Goal: Transaction & Acquisition: Book appointment/travel/reservation

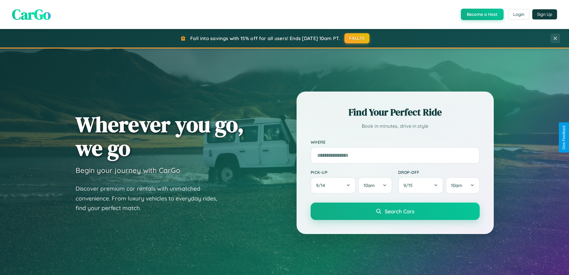
scroll to position [257, 0]
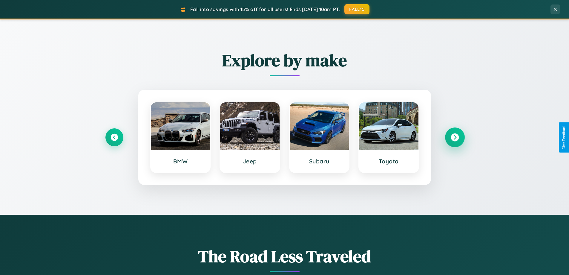
click at [455, 137] on icon at bounding box center [455, 137] width 8 height 8
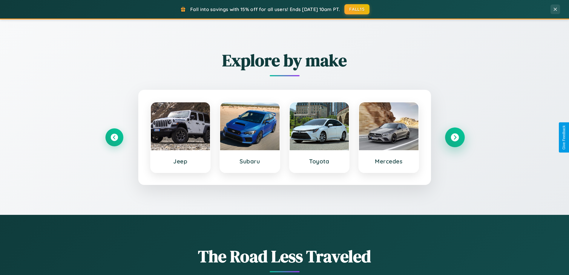
click at [455, 137] on icon at bounding box center [455, 137] width 8 height 8
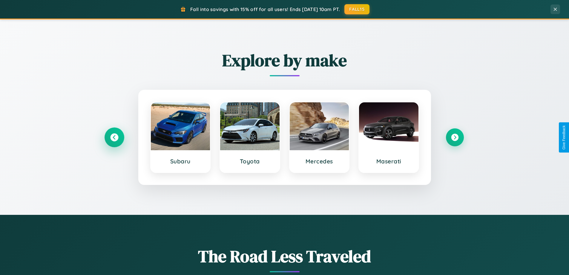
click at [114, 137] on icon at bounding box center [114, 137] width 8 height 8
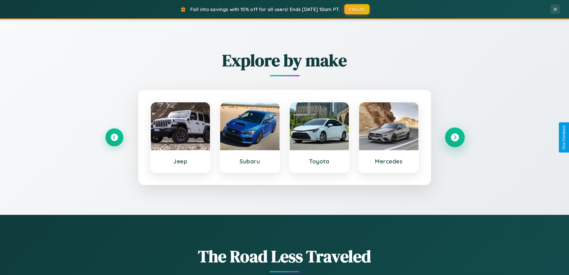
click at [455, 137] on icon at bounding box center [455, 137] width 8 height 8
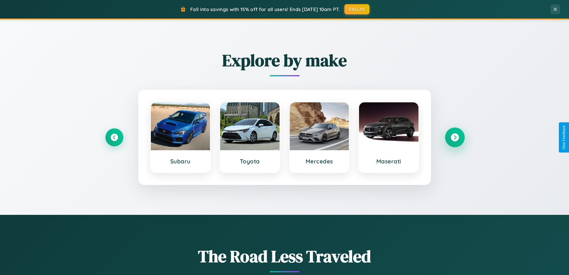
click at [455, 137] on icon at bounding box center [455, 137] width 8 height 8
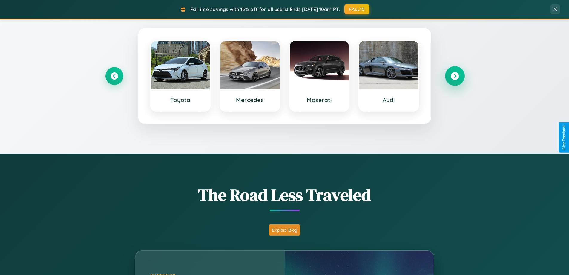
scroll to position [411, 0]
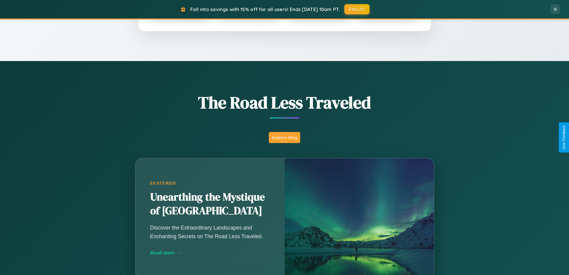
click at [284, 137] on button "Explore Blog" at bounding box center [284, 137] width 31 height 11
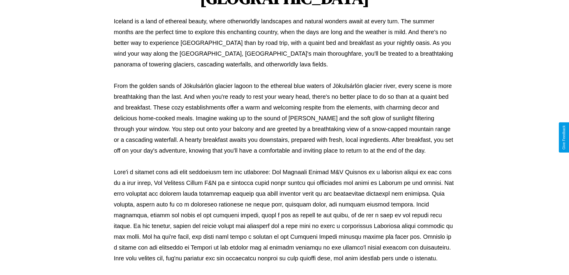
scroll to position [193, 0]
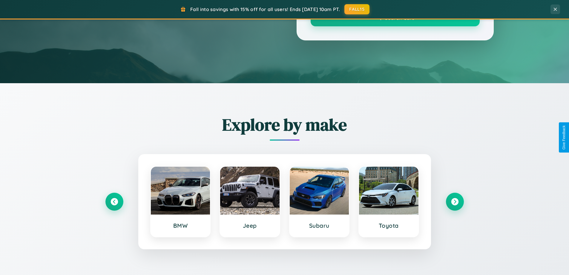
scroll to position [411, 0]
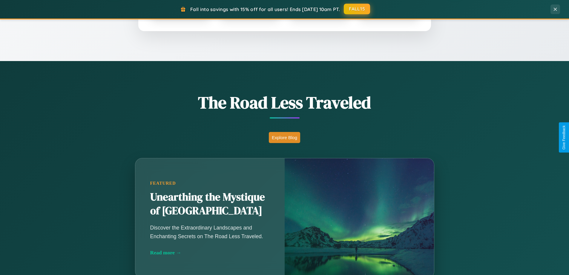
click at [357, 9] on button "FALL15" at bounding box center [357, 9] width 26 height 11
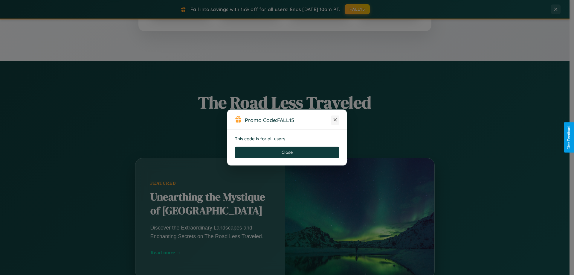
click at [335, 120] on icon at bounding box center [335, 119] width 6 height 6
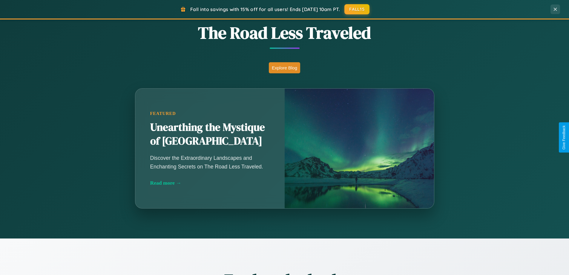
scroll to position [1149, 0]
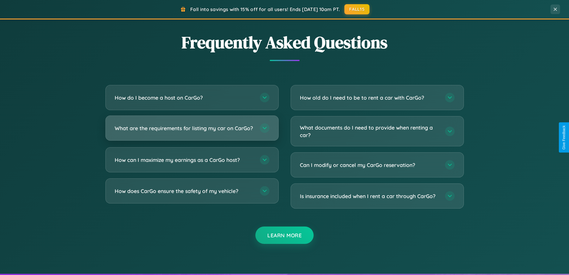
click at [192, 131] on h3 "What are the requirements for listing my car on CarGo?" at bounding box center [184, 127] width 139 height 7
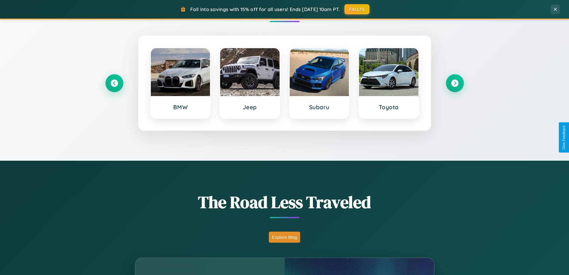
scroll to position [0, 0]
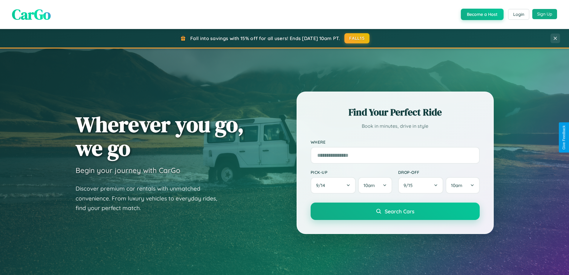
click at [545, 14] on button "Sign Up" at bounding box center [544, 14] width 25 height 10
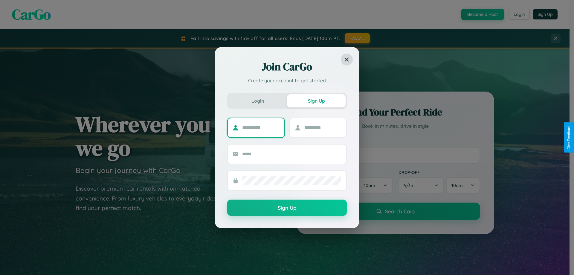
click at [260, 127] on input "text" at bounding box center [260, 128] width 37 height 10
type input "****"
click at [322, 127] on input "text" at bounding box center [322, 128] width 37 height 10
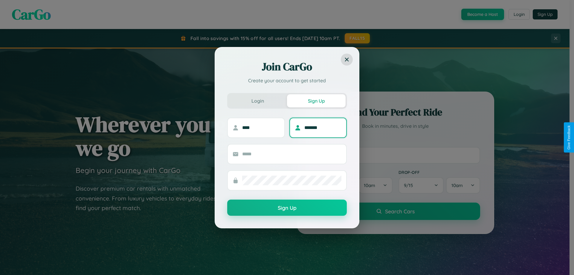
type input "*******"
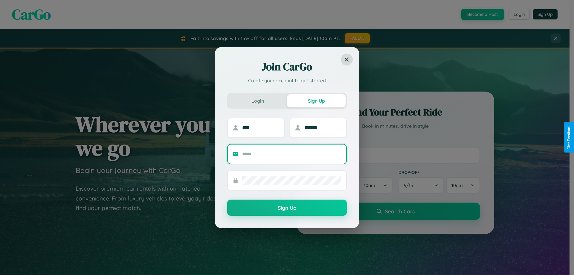
click at [292, 154] on input "text" at bounding box center [291, 154] width 99 height 10
type input "**********"
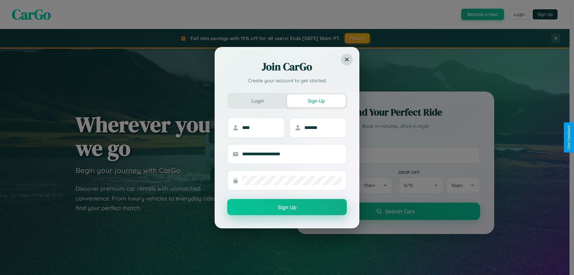
click at [287, 207] on button "Sign Up" at bounding box center [286, 207] width 119 height 16
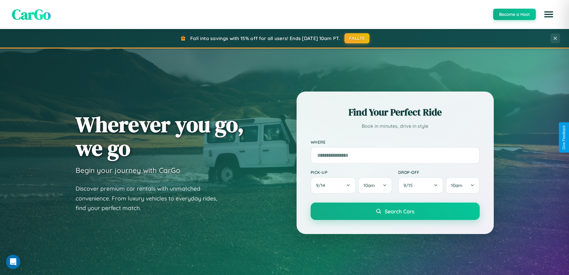
scroll to position [18, 0]
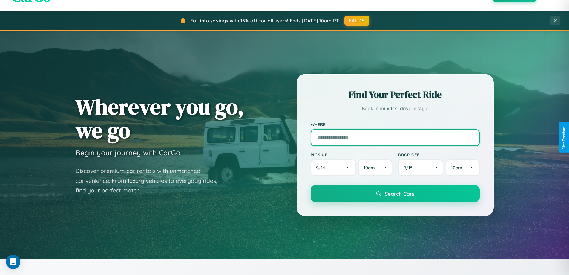
click at [395, 137] on input "text" at bounding box center [395, 137] width 169 height 17
type input "**********"
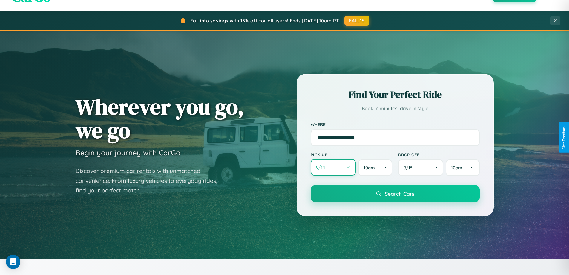
click at [333, 167] on button "9 / 14" at bounding box center [333, 167] width 45 height 16
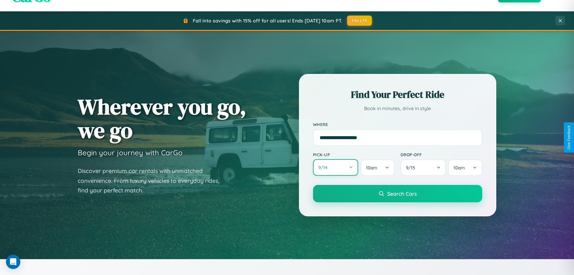
select select "*"
select select "****"
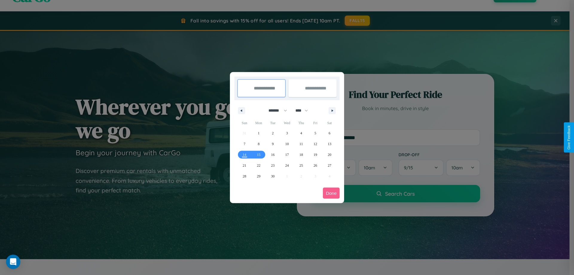
drag, startPoint x: 275, startPoint y: 110, endPoint x: 287, endPoint y: 120, distance: 15.3
click at [275, 110] on select "******* ******** ***** ***** *** **** **** ****** ********* ******* ******** **…" at bounding box center [276, 110] width 25 height 10
select select "*"
drag, startPoint x: 304, startPoint y: 110, endPoint x: 287, endPoint y: 120, distance: 19.8
click at [304, 110] on select "**** **** **** **** **** **** **** **** **** **** **** **** **** **** **** ****…" at bounding box center [301, 110] width 18 height 10
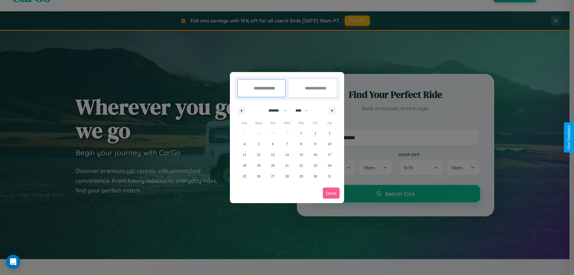
select select "****"
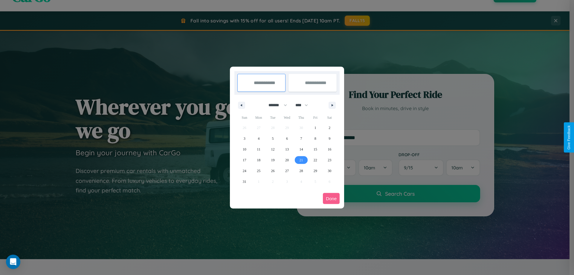
click at [301, 160] on span "21" at bounding box center [301, 159] width 4 height 11
type input "**********"
click at [258, 170] on span "25" at bounding box center [259, 170] width 4 height 11
type input "**********"
click at [331, 198] on button "Done" at bounding box center [331, 198] width 17 height 11
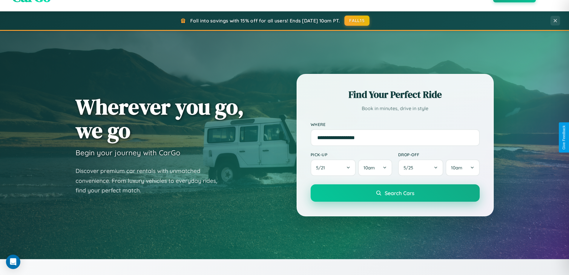
click at [395, 193] on span "Search Cars" at bounding box center [400, 192] width 30 height 7
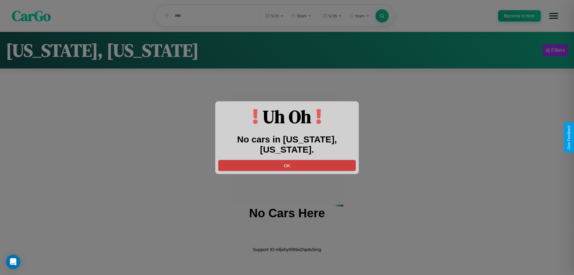
click at [287, 160] on button "OK" at bounding box center [286, 165] width 137 height 11
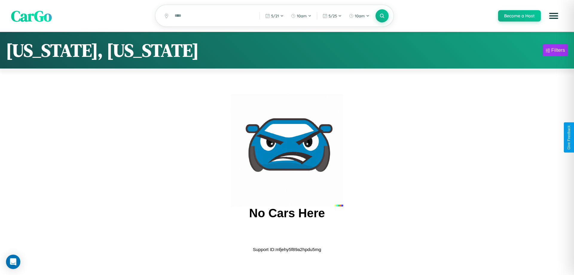
click at [31, 16] on span "CarGo" at bounding box center [31, 15] width 41 height 21
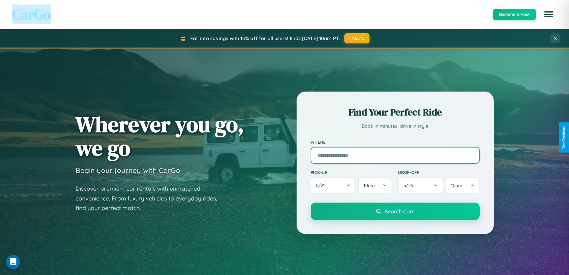
scroll to position [18, 0]
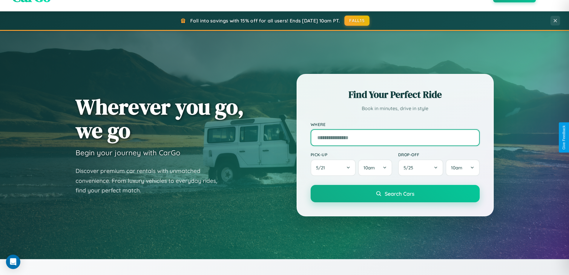
click at [395, 137] on input "text" at bounding box center [395, 137] width 169 height 17
type input "**********"
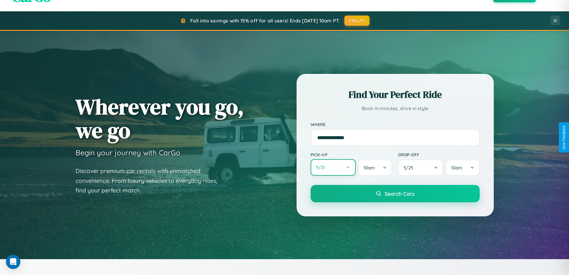
click at [333, 167] on button "5 / 21" at bounding box center [333, 167] width 45 height 16
select select "*"
select select "****"
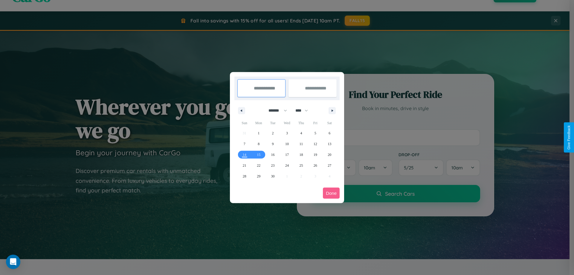
drag, startPoint x: 275, startPoint y: 110, endPoint x: 287, endPoint y: 120, distance: 15.3
click at [275, 110] on select "******* ******** ***** ***** *** **** **** ****** ********* ******* ******** **…" at bounding box center [276, 110] width 25 height 10
select select "**"
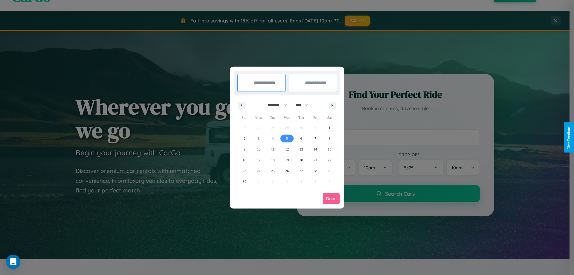
click at [286, 138] on span "5" at bounding box center [287, 138] width 2 height 11
type input "**********"
click at [315, 149] on span "14" at bounding box center [315, 149] width 4 height 11
type input "**********"
click at [331, 198] on button "Done" at bounding box center [331, 198] width 17 height 11
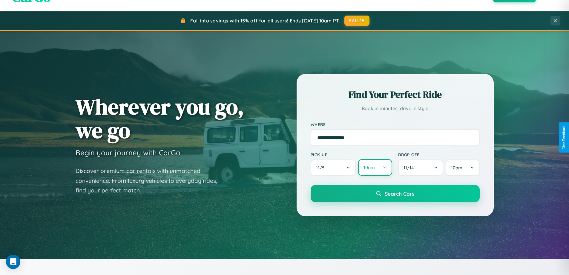
click at [375, 168] on button "10am" at bounding box center [375, 167] width 34 height 16
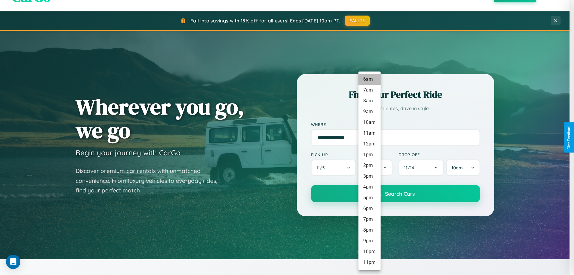
click at [369, 79] on li "6am" at bounding box center [369, 79] width 22 height 11
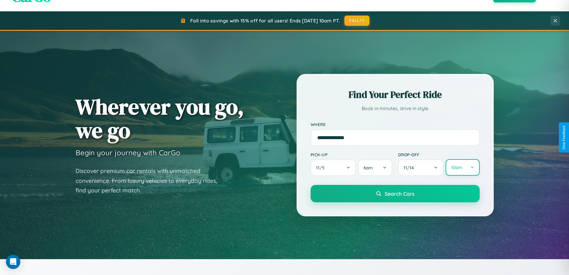
click at [462, 167] on button "10am" at bounding box center [463, 167] width 34 height 16
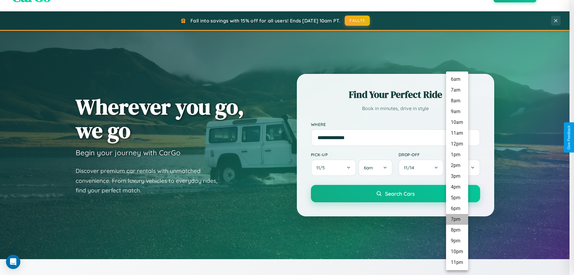
click at [456, 219] on li "7pm" at bounding box center [457, 219] width 22 height 11
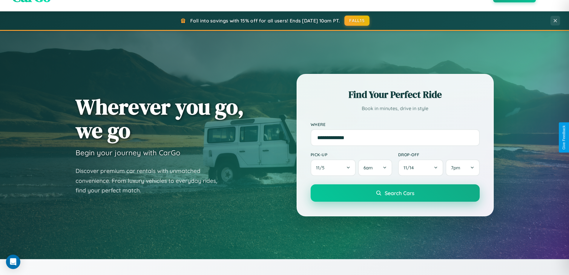
click at [395, 193] on span "Search Cars" at bounding box center [400, 192] width 30 height 7
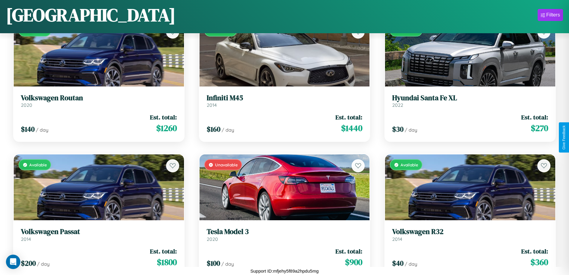
scroll to position [1957, 0]
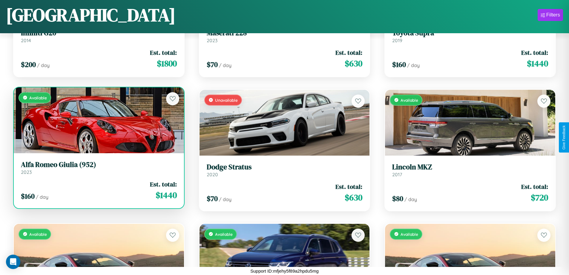
click at [98, 190] on div "$ 160 / day Est. total: $ 1440" at bounding box center [99, 190] width 156 height 21
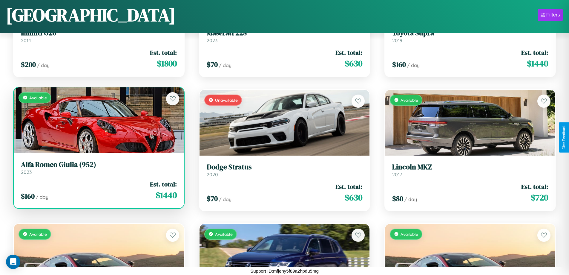
click at [98, 190] on div "$ 160 / day Est. total: $ 1440" at bounding box center [99, 190] width 156 height 21
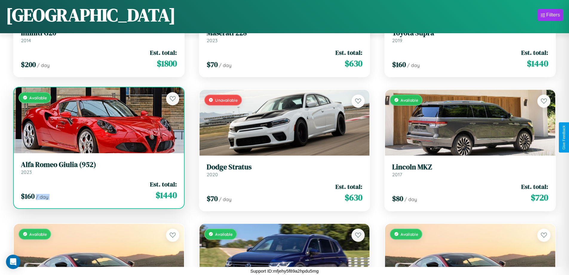
click at [98, 190] on div "$ 160 / day Est. total: $ 1440" at bounding box center [99, 190] width 156 height 21
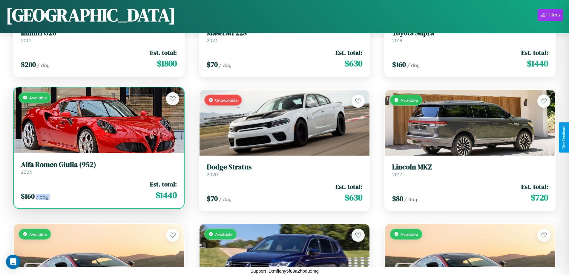
click at [98, 190] on div "$ 160 / day Est. total: $ 1440" at bounding box center [99, 190] width 156 height 21
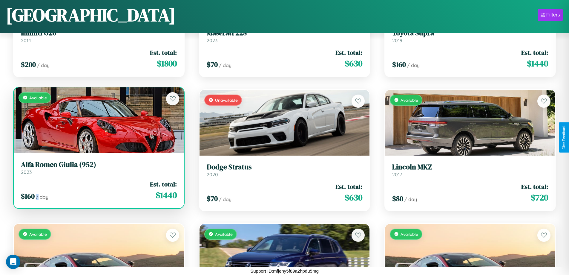
click at [98, 190] on div "$ 160 / day Est. total: $ 1440" at bounding box center [99, 190] width 156 height 21
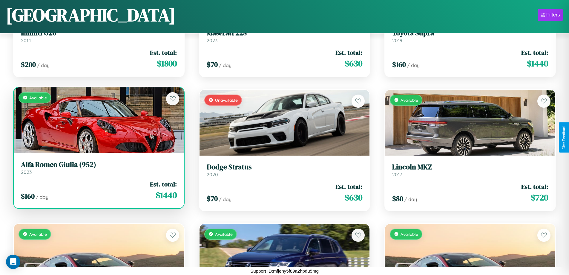
click at [98, 167] on h3 "Alfa Romeo Giulia (952)" at bounding box center [99, 164] width 156 height 9
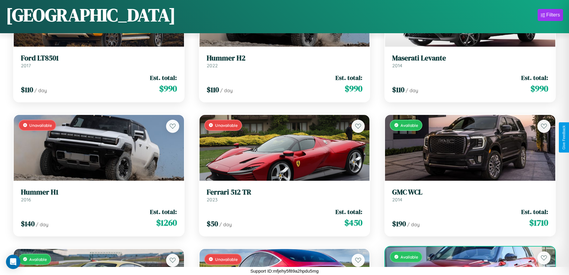
scroll to position [2893, 0]
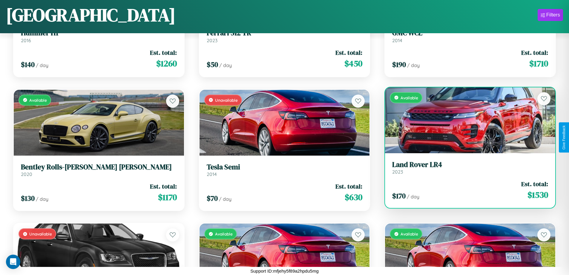
click at [466, 167] on h3 "Land Rover LR4" at bounding box center [470, 164] width 156 height 9
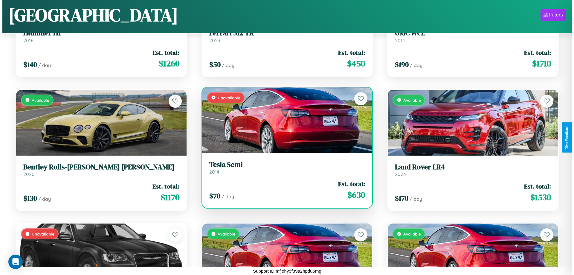
scroll to position [0, 0]
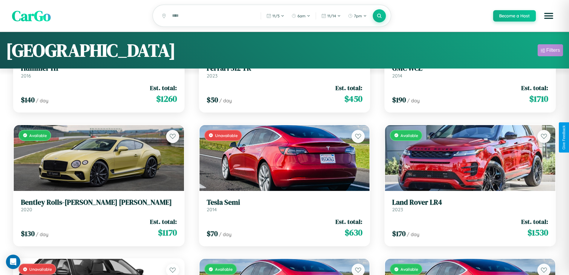
click at [550, 51] on div "Filters" at bounding box center [553, 50] width 14 height 6
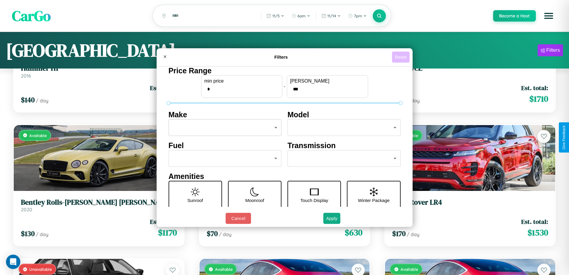
click at [401, 57] on button "Reset" at bounding box center [401, 56] width 18 height 11
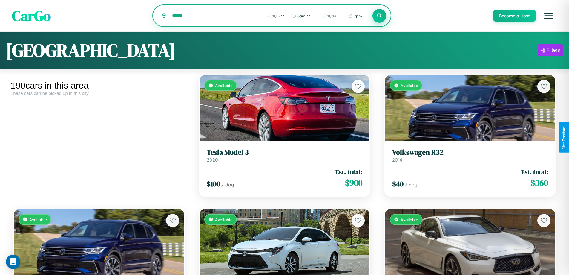
type input "******"
click at [379, 16] on icon at bounding box center [380, 16] width 6 height 6
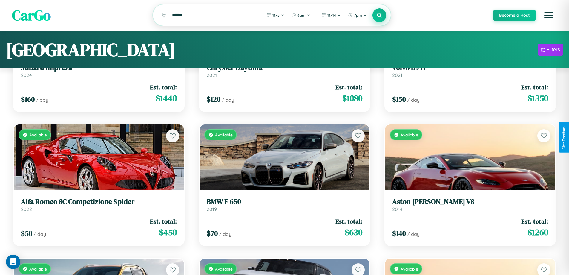
scroll to position [36, 0]
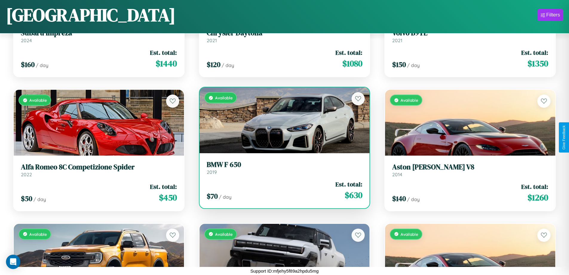
click at [282, 192] on div "$ 70 / day Est. total: $ 630" at bounding box center [285, 190] width 156 height 21
click at [282, 190] on div "$ 70 / day Est. total: $ 630" at bounding box center [285, 190] width 156 height 21
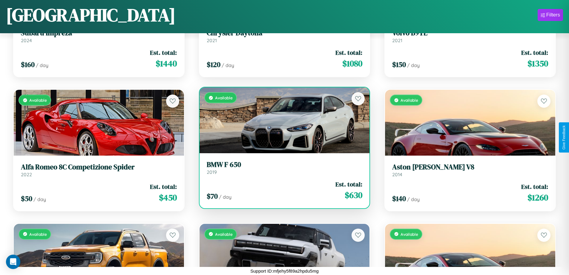
click at [282, 190] on div "$ 70 / day Est. total: $ 630" at bounding box center [285, 190] width 156 height 21
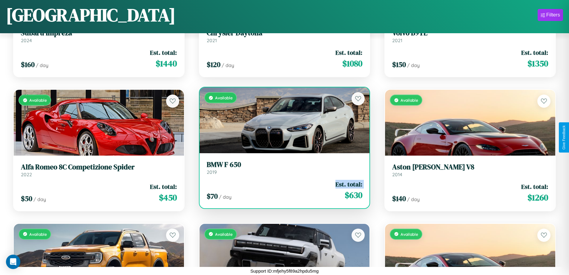
click at [282, 190] on div "$ 70 / day Est. total: $ 630" at bounding box center [285, 190] width 156 height 21
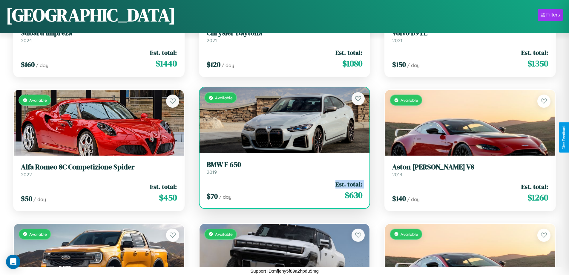
click at [282, 190] on div "$ 70 / day Est. total: $ 630" at bounding box center [285, 190] width 156 height 21
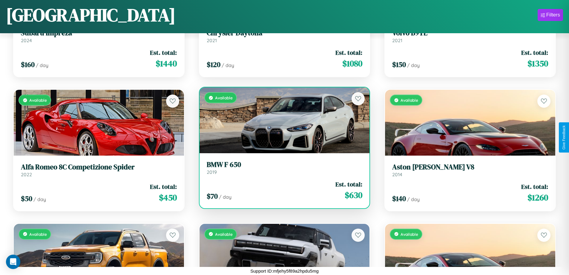
click at [282, 190] on div "$ 70 / day Est. total: $ 630" at bounding box center [285, 190] width 156 height 21
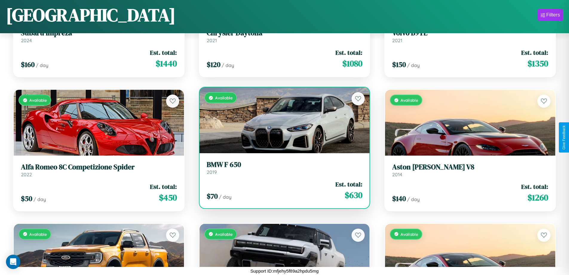
click at [282, 167] on h3 "BMW F 650" at bounding box center [285, 164] width 156 height 9
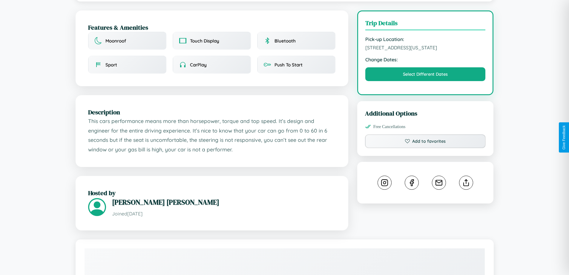
scroll to position [161, 0]
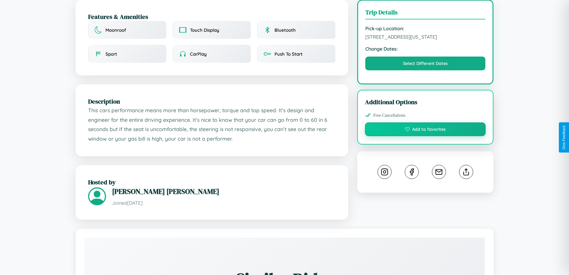
click at [425, 136] on button "Add to favorites" at bounding box center [425, 129] width 121 height 14
